Goal: Information Seeking & Learning: Find specific fact

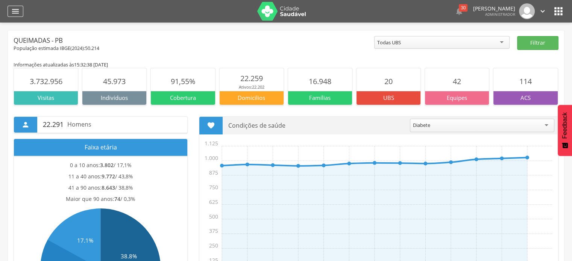
click at [18, 10] on icon "" at bounding box center [15, 11] width 9 height 9
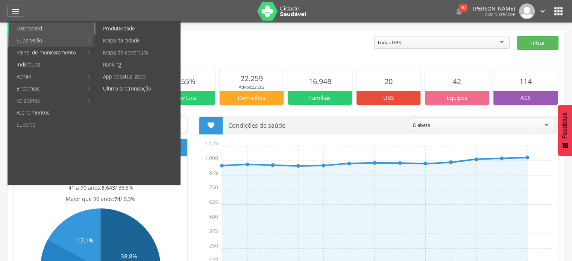
click at [133, 27] on link "Produtividade" at bounding box center [138, 29] width 85 height 12
type input "**********"
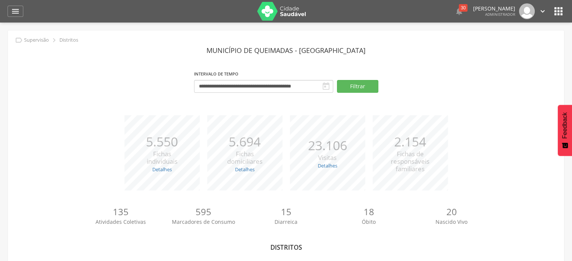
scroll to position [49, 0]
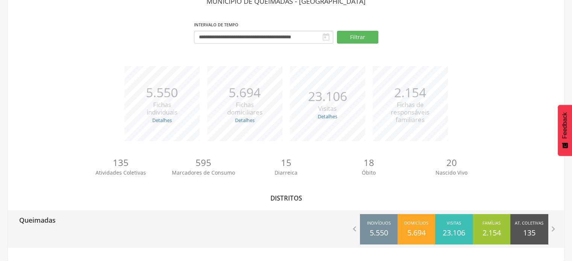
click at [107, 247] on div "Queimadas  Indivíduos 5.550 Domicílios 5.694 Visitas 23.106 Famílias 2.154 At.…" at bounding box center [286, 230] width 556 height 38
click at [40, 214] on p "Queimadas" at bounding box center [37, 218] width 36 height 15
type input "**********"
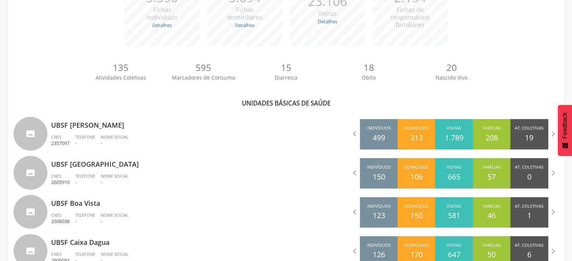
scroll to position [146, 0]
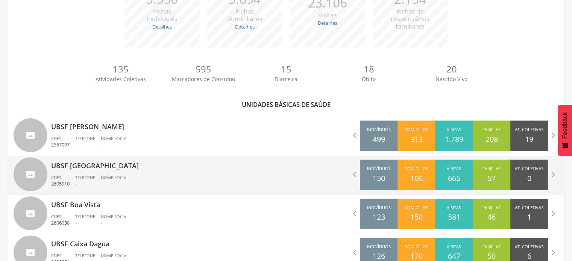
click at [84, 167] on p "UBSF [GEOGRAPHIC_DATA]" at bounding box center [165, 163] width 229 height 15
type input "**********"
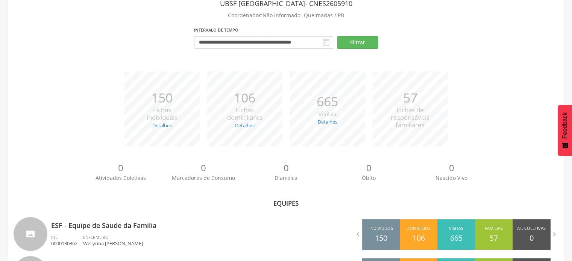
scroll to position [132, 0]
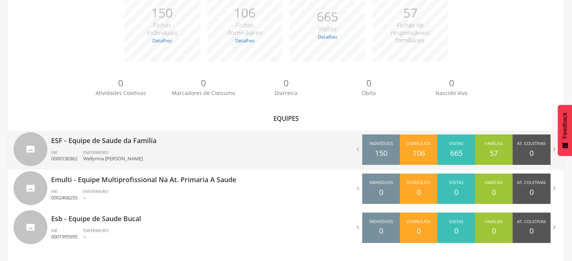
click at [106, 146] on div "ESF - Equipe de Saude da Familia INE 0000130362 ENFERMEIRO Wellynna Maria Cande…" at bounding box center [165, 150] width 229 height 39
type input "**********"
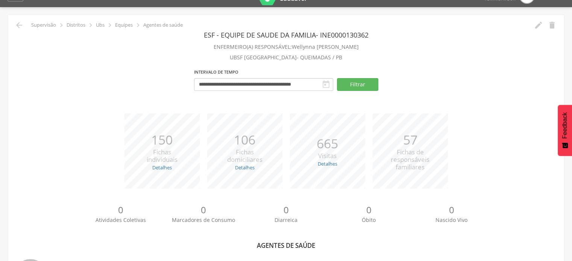
scroll to position [11, 0]
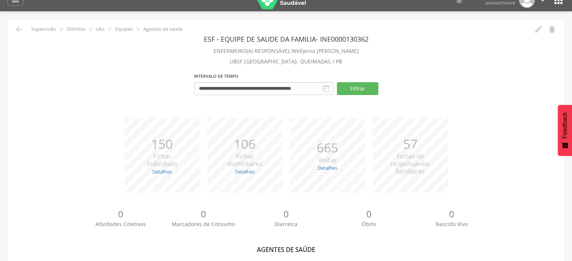
drag, startPoint x: 286, startPoint y: 50, endPoint x: 367, endPoint y: 49, distance: 81.2
click at [367, 49] on p "ENFERMEIRO(A) RESPONSÁVEL: Wellynna Maria Candeia Ferreira" at bounding box center [286, 51] width 545 height 11
copy span "Wellynna Maria Candeia Ferreira"
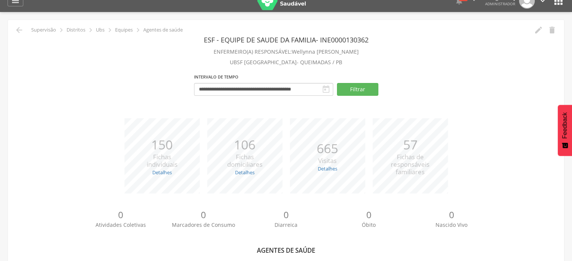
scroll to position [0, 0]
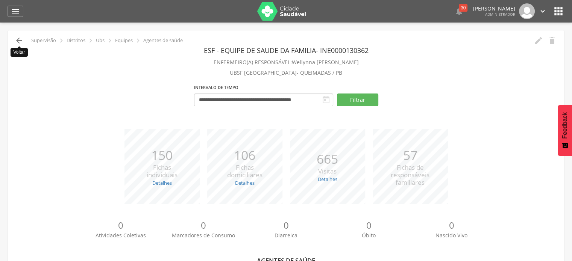
click at [17, 42] on icon "" at bounding box center [19, 40] width 9 height 9
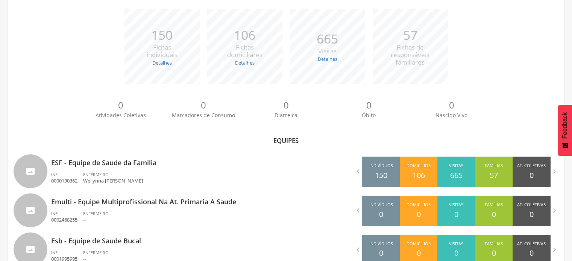
scroll to position [132, 0]
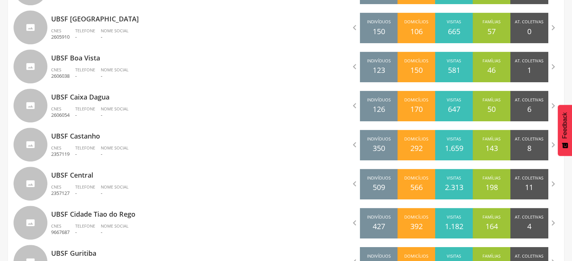
scroll to position [288, 0]
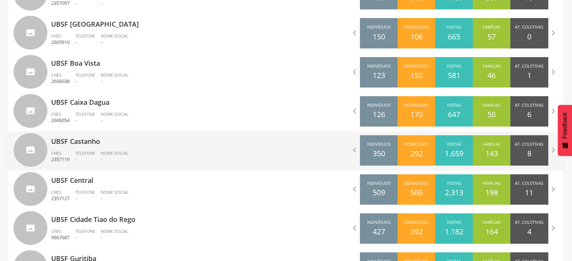
click at [99, 137] on p "UBSF Castanho" at bounding box center [165, 139] width 229 height 15
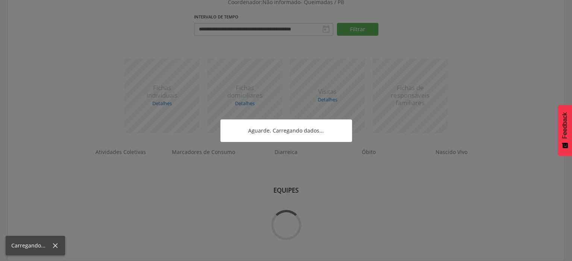
scroll to position [60, 0]
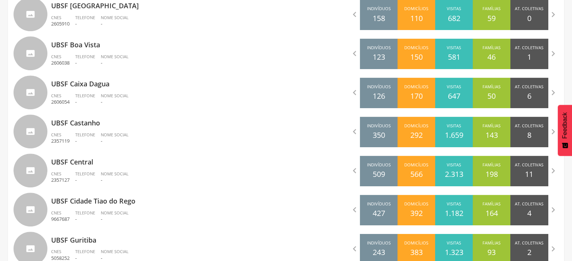
scroll to position [307, 0]
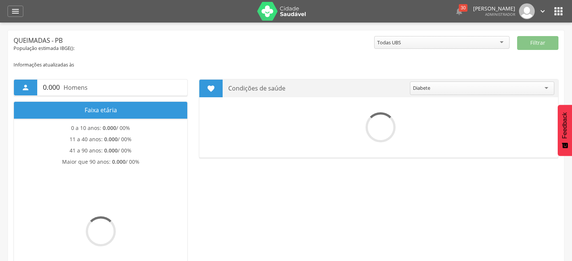
click at [558, 11] on icon "" at bounding box center [559, 11] width 12 height 12
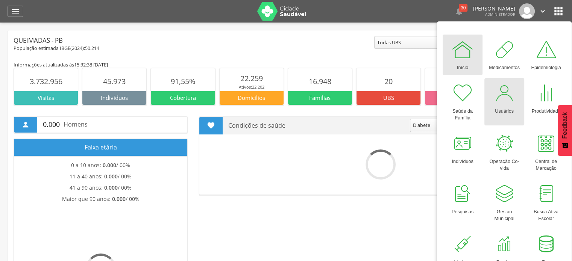
click at [505, 100] on div at bounding box center [504, 93] width 23 height 23
